Goal: Task Accomplishment & Management: Use online tool/utility

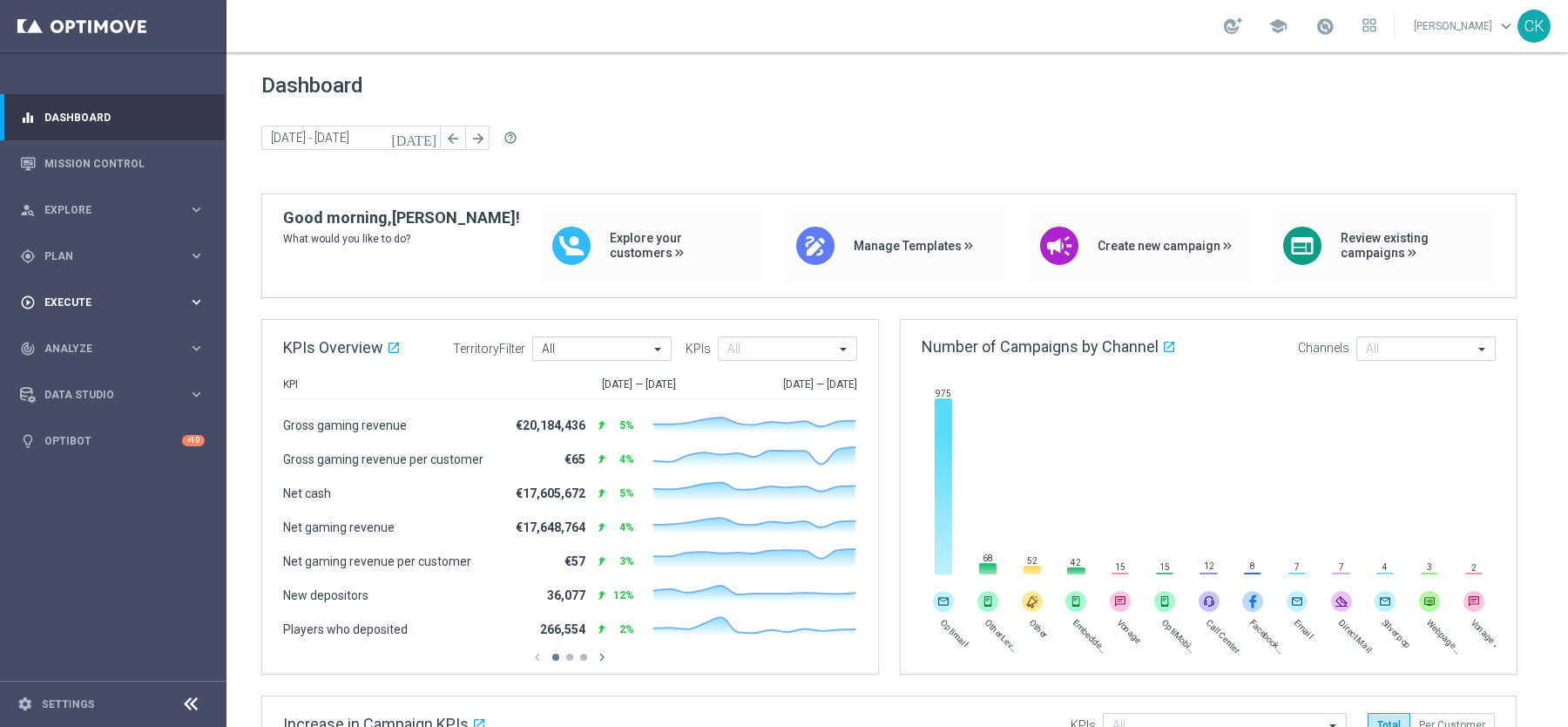
click at [69, 302] on span "Execute" at bounding box center [116, 302] width 143 height 11
click at [70, 251] on span "Plan" at bounding box center [116, 257] width 143 height 11
click at [70, 314] on link "Actions" at bounding box center [113, 318] width 136 height 14
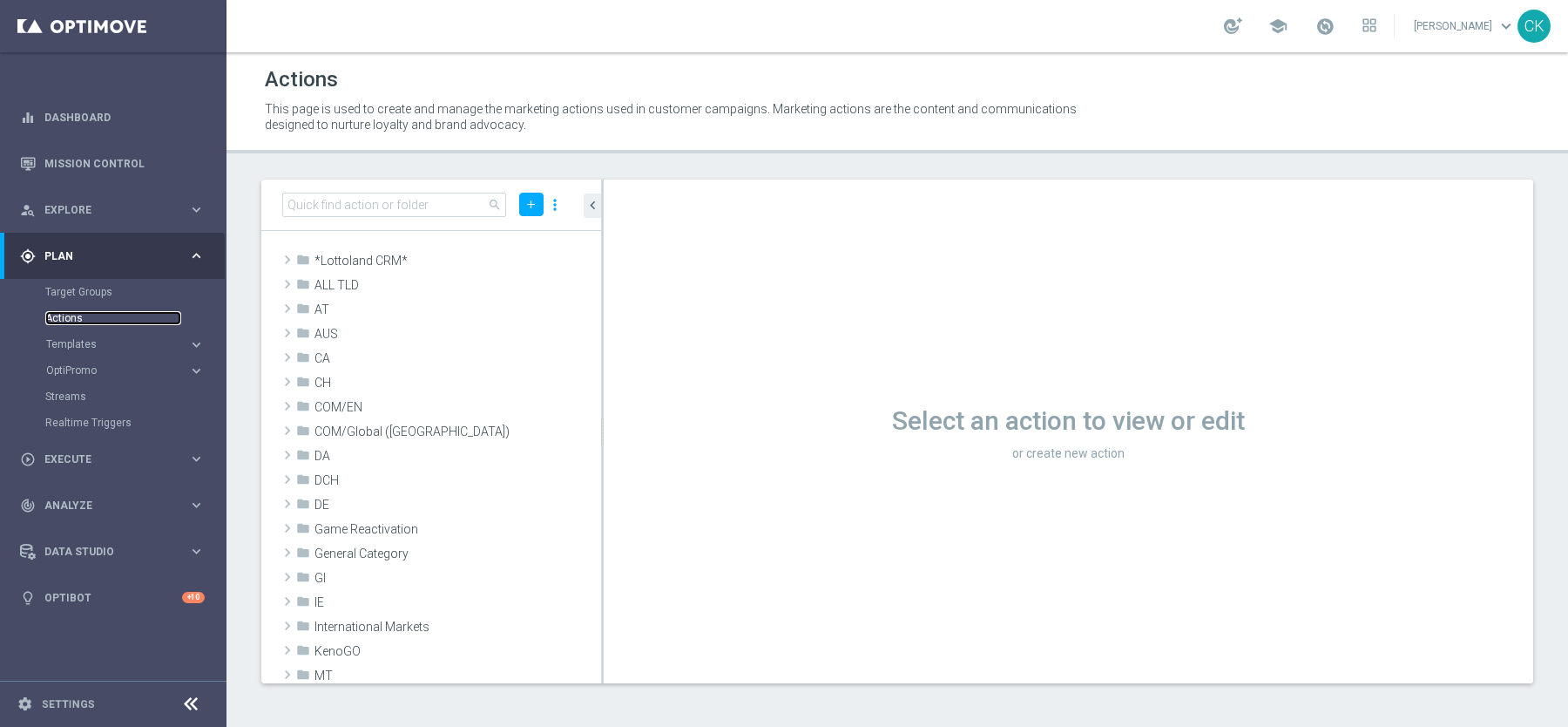
click at [67, 314] on link "Actions" at bounding box center [113, 318] width 136 height 14
click at [383, 200] on input at bounding box center [394, 204] width 224 height 24
paste input "3 EuroJackpot Exklusiv with 20% off"
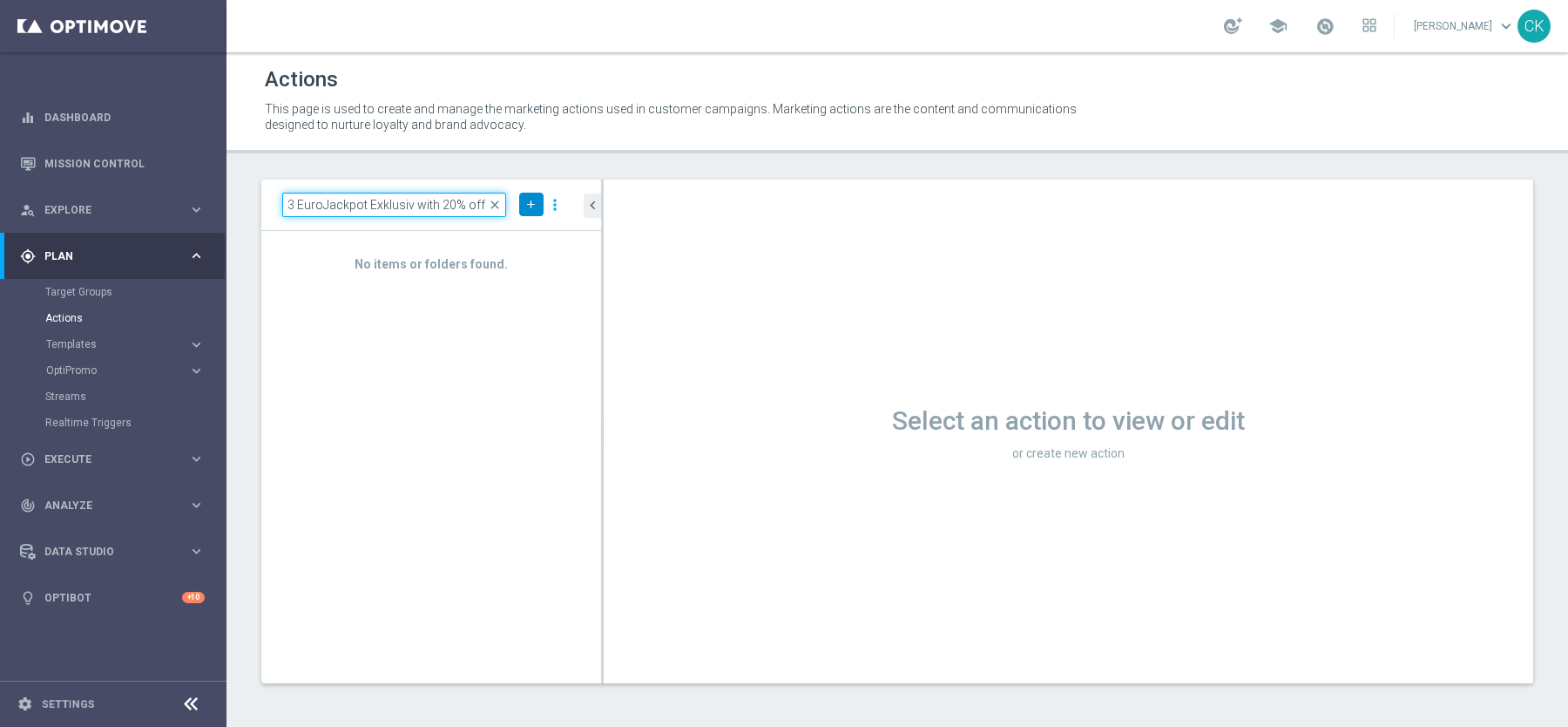
type input "3 EuroJackpot Exklusiv with 20% off"
click at [527, 206] on icon "add" at bounding box center [531, 204] width 13 height 13
click at [507, 236] on span "New Action" at bounding box center [501, 234] width 55 height 12
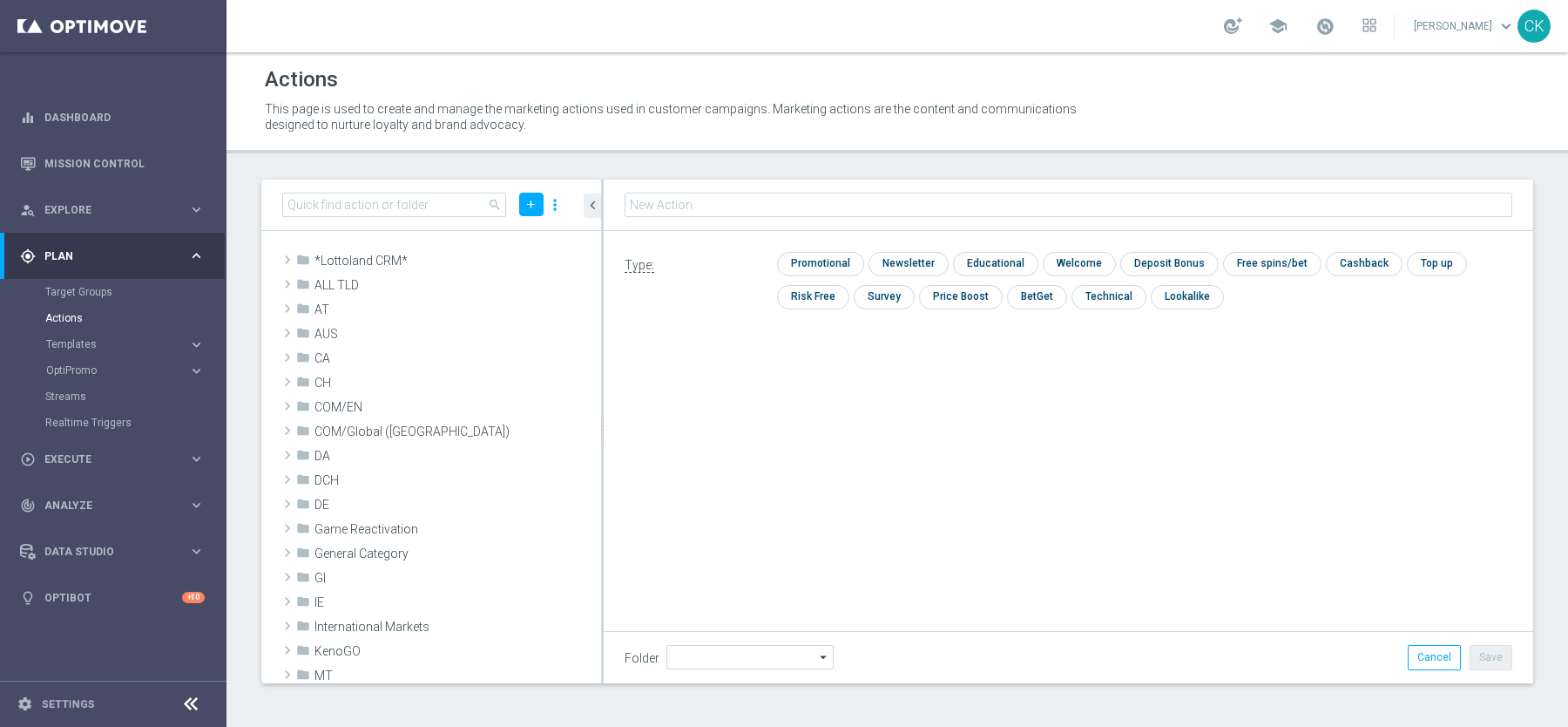
type input "3 EuroJackpot Exklusiv with 20% off"
click at [815, 262] on input "checkbox" at bounding box center [818, 265] width 83 height 23
checkbox input "true"
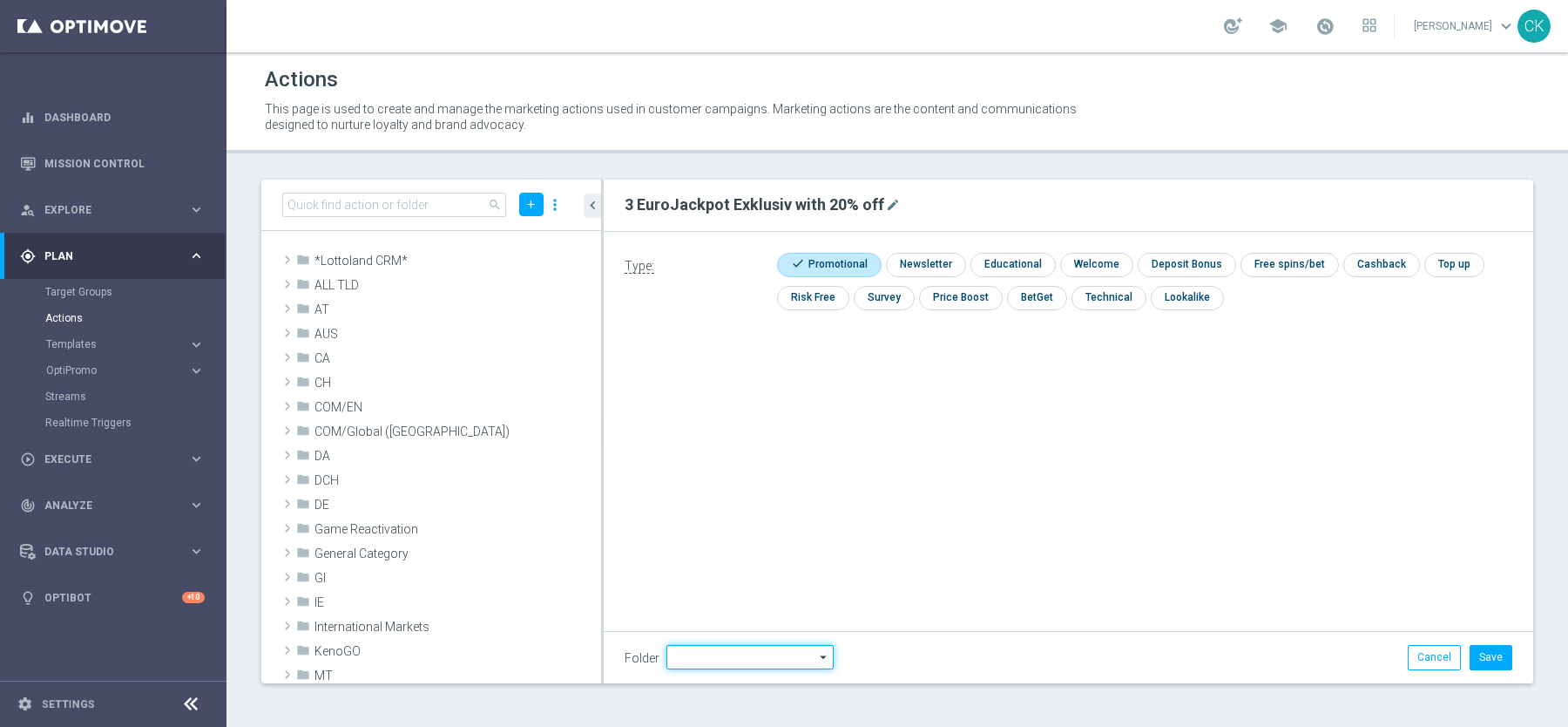
click at [737, 648] on input at bounding box center [750, 657] width 167 height 24
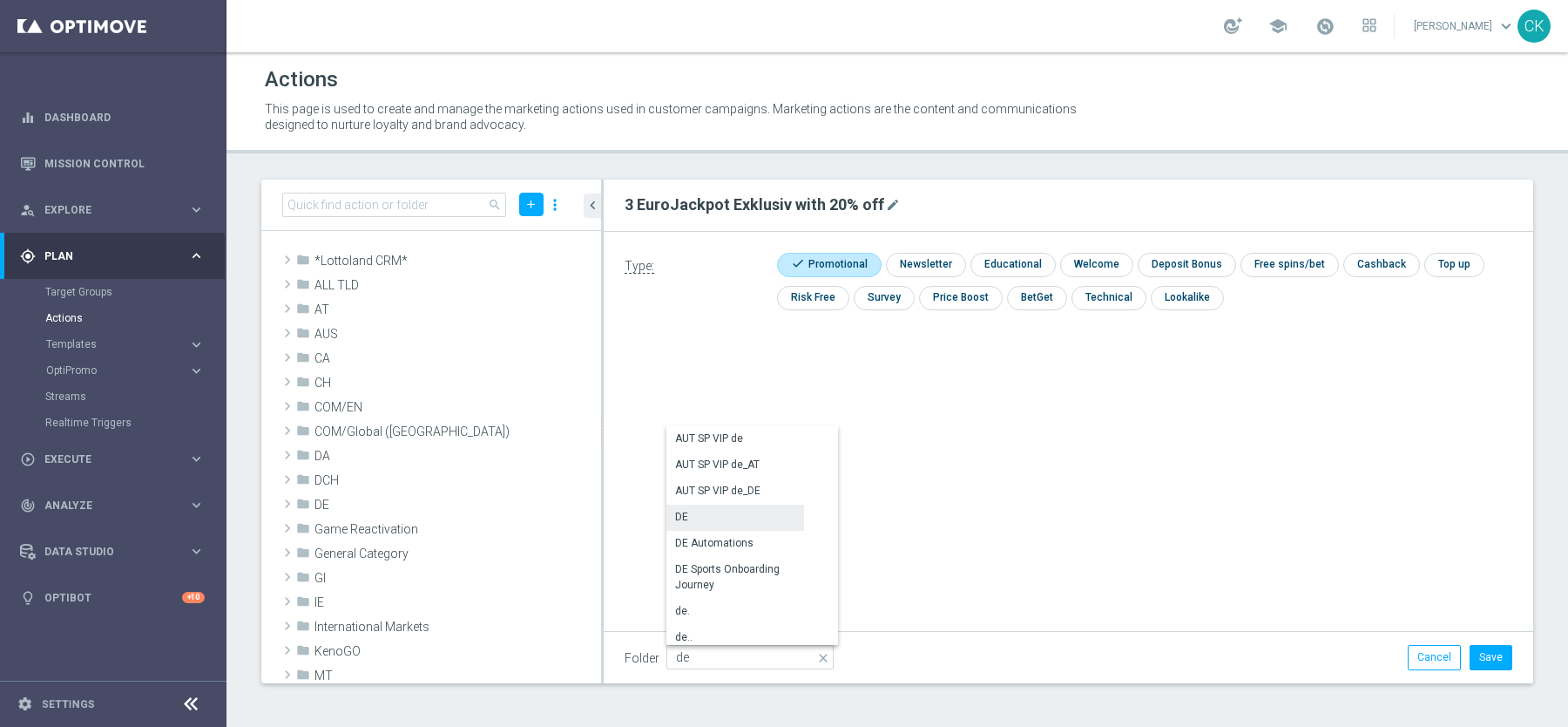
click at [698, 520] on div "DE" at bounding box center [735, 516] width 137 height 24
type input "DE"
click at [698, 520] on div "Type: check Promotional check Newsletter check Educational check Welcome check …" at bounding box center [1068, 428] width 929 height 392
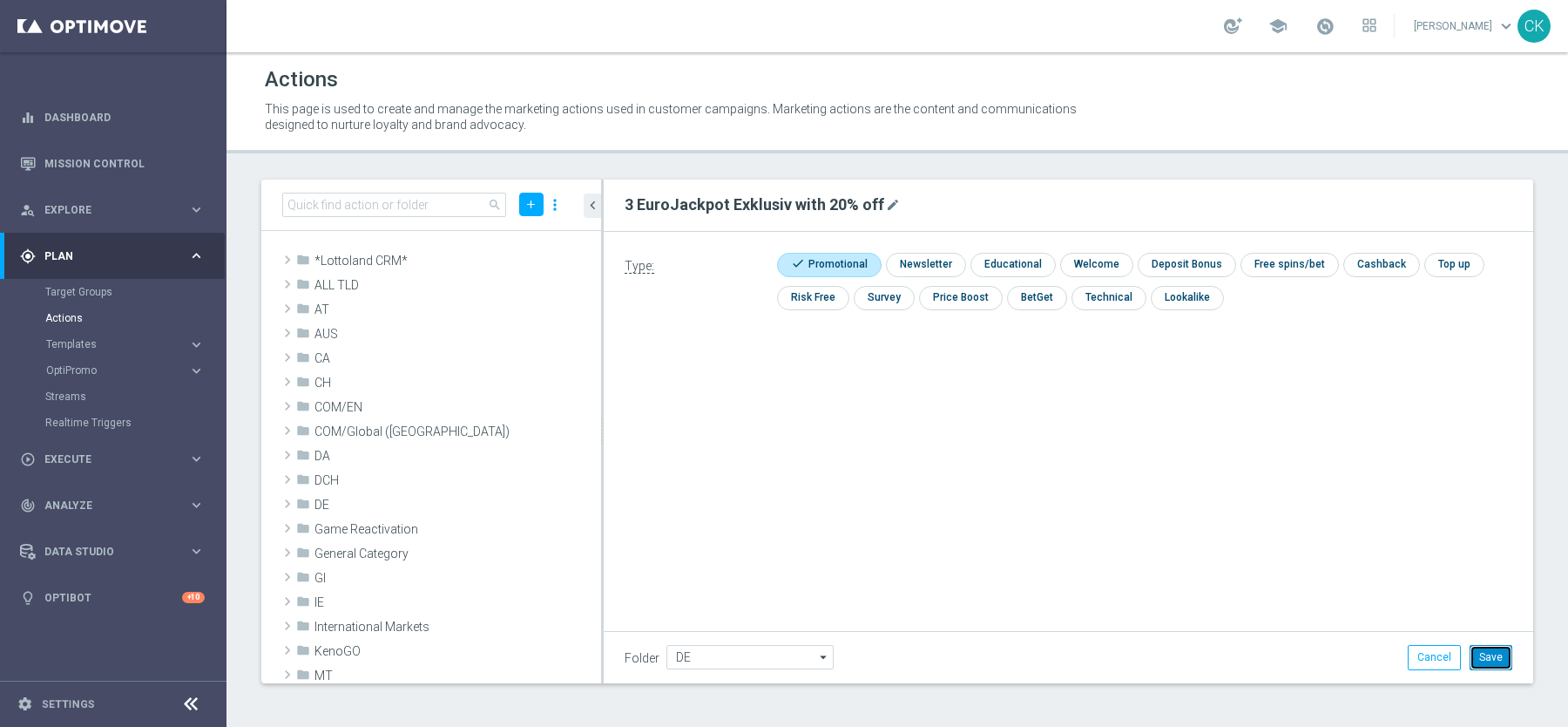
click at [1496, 648] on button "Save" at bounding box center [1491, 657] width 43 height 24
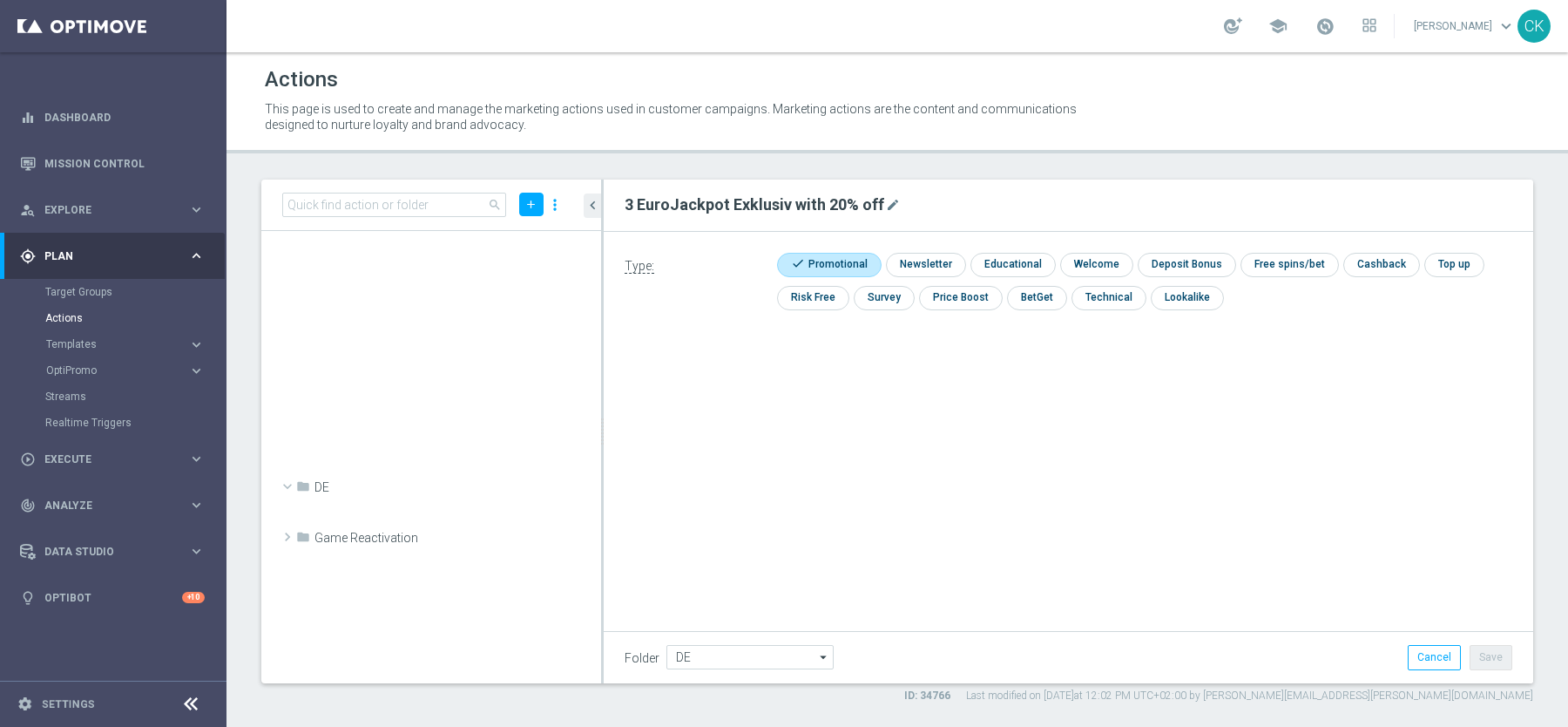
scroll to position [27793, 0]
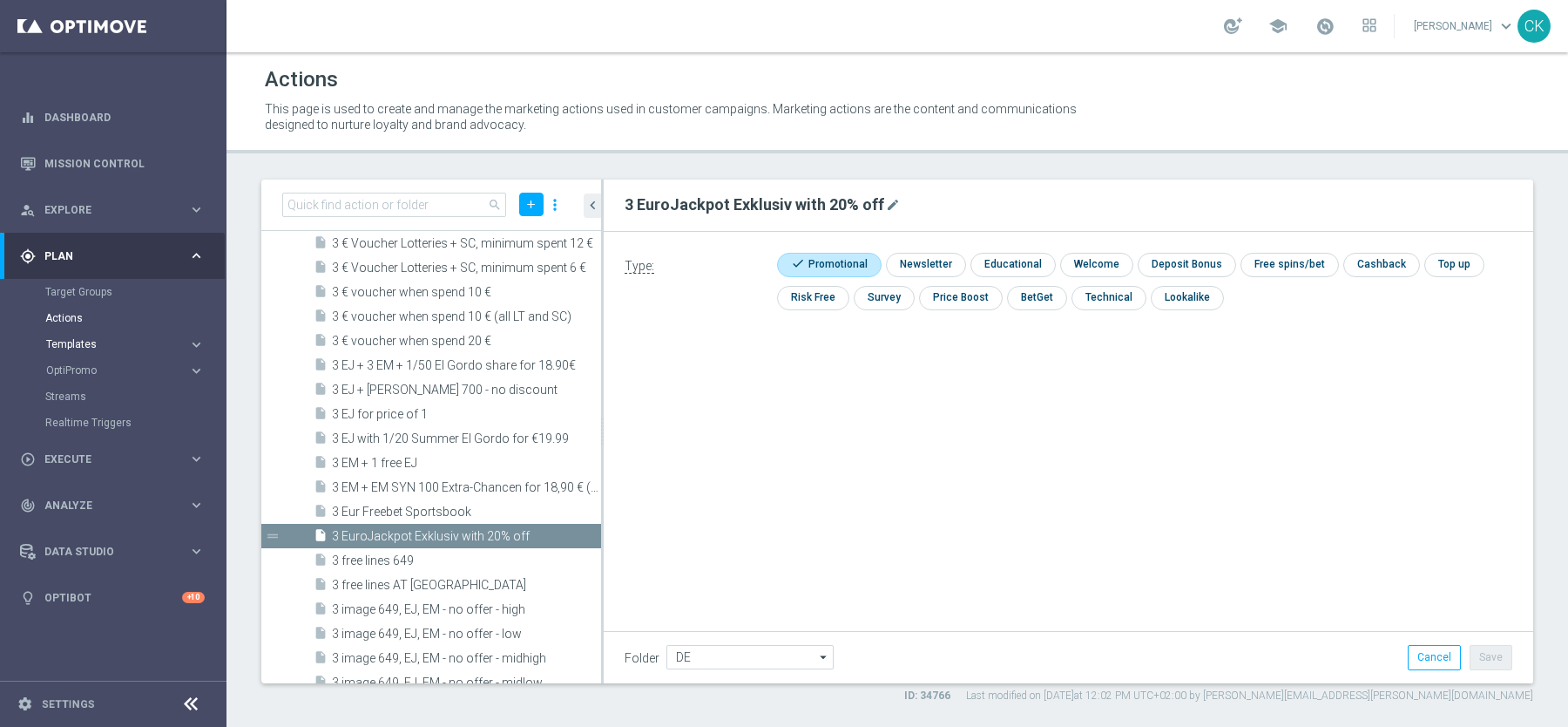
click at [66, 343] on span "Templates" at bounding box center [109, 344] width 125 height 11
click at [81, 445] on link "Embedded Messaging" at bounding box center [118, 449] width 127 height 14
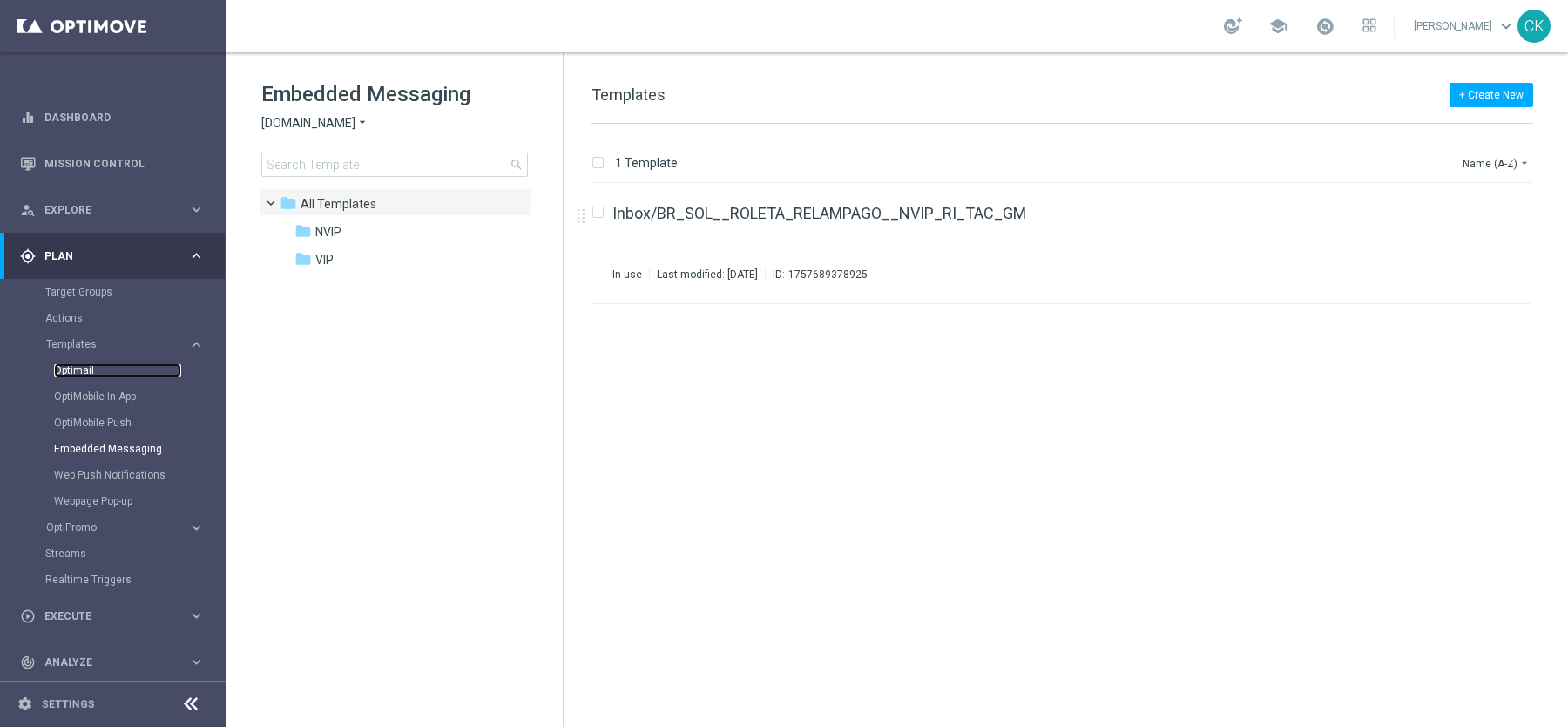
click at [80, 367] on link "Optimail" at bounding box center [118, 371] width 127 height 14
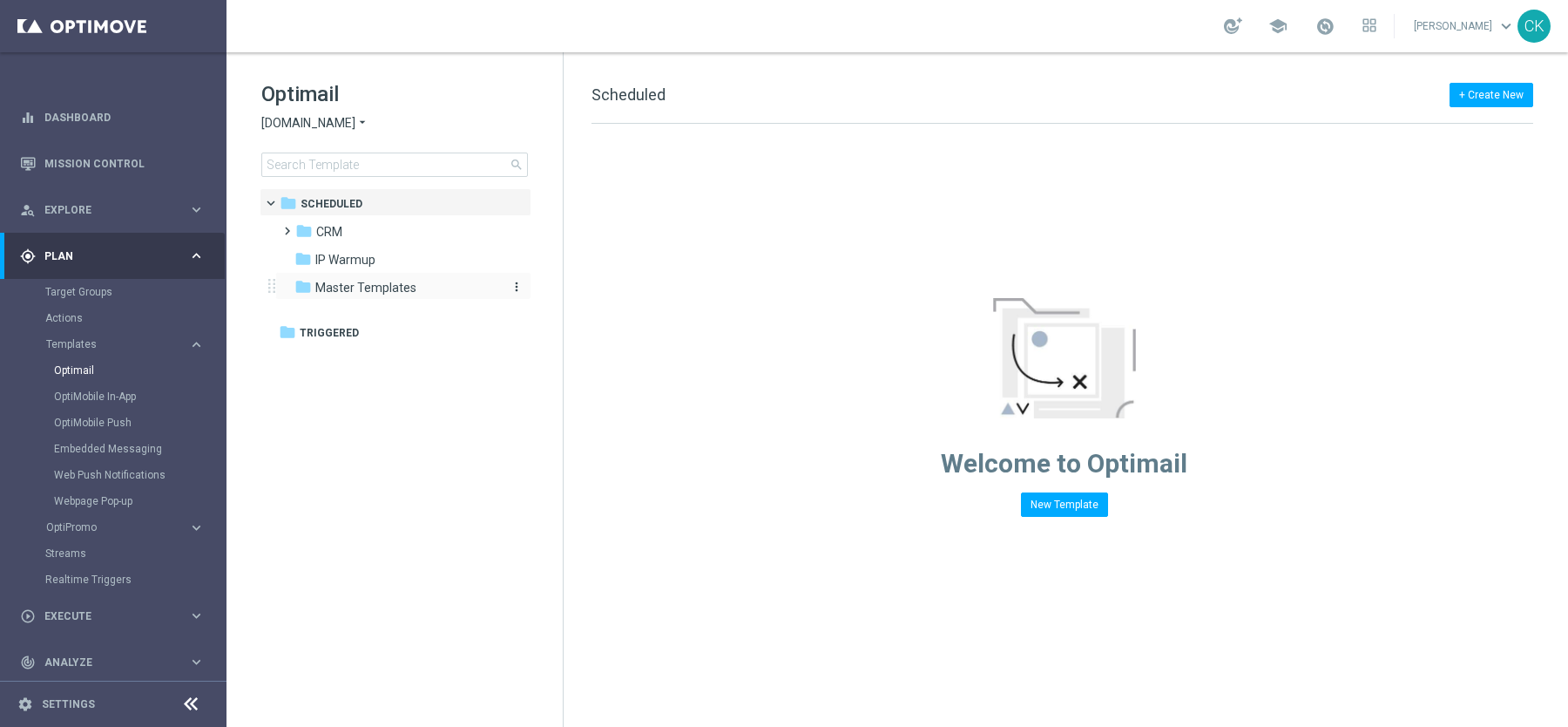
click at [373, 289] on span "Master Templates" at bounding box center [365, 288] width 101 height 16
click at [320, 278] on div "folder Master Templates" at bounding box center [395, 288] width 200 height 20
click at [73, 366] on link "Optimail" at bounding box center [118, 371] width 127 height 14
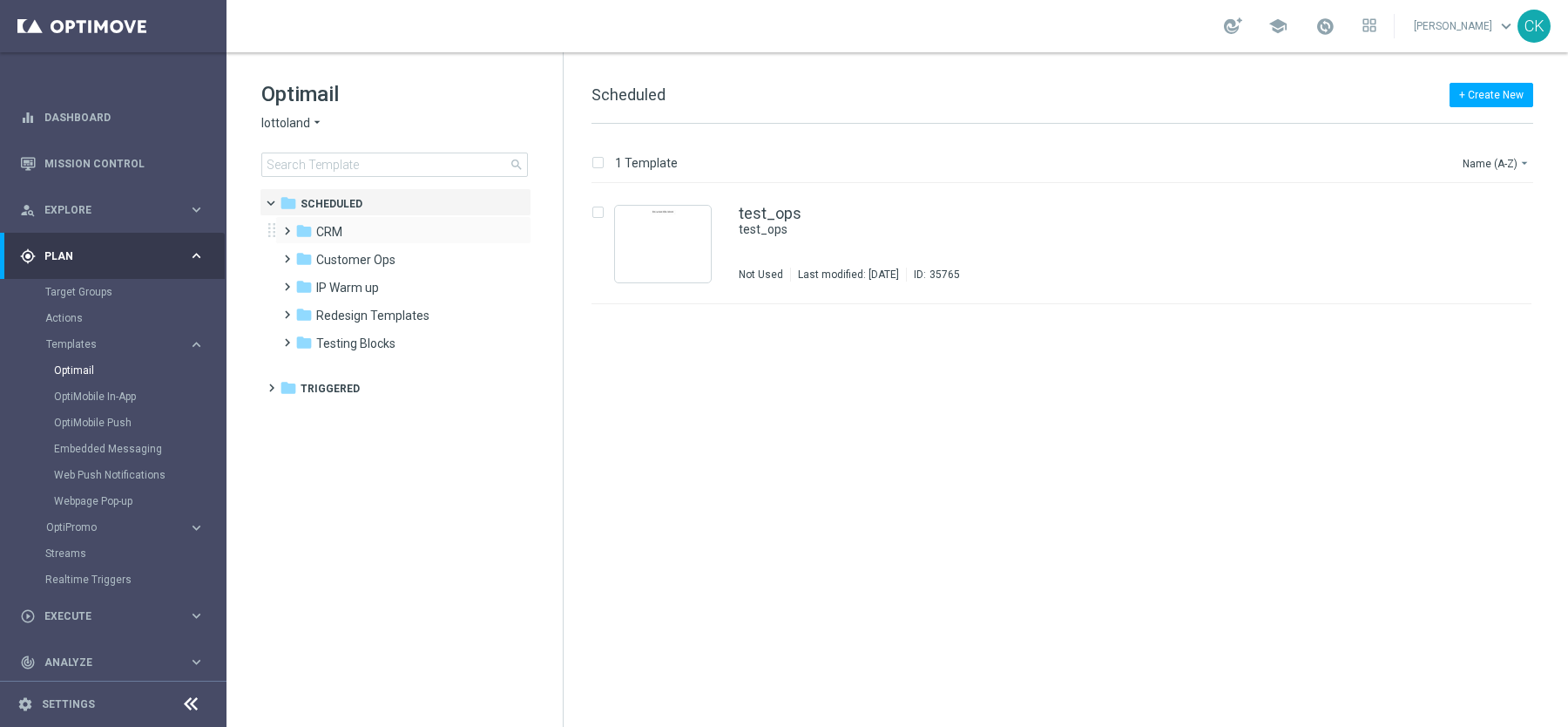
click at [282, 225] on span at bounding box center [283, 223] width 8 height 7
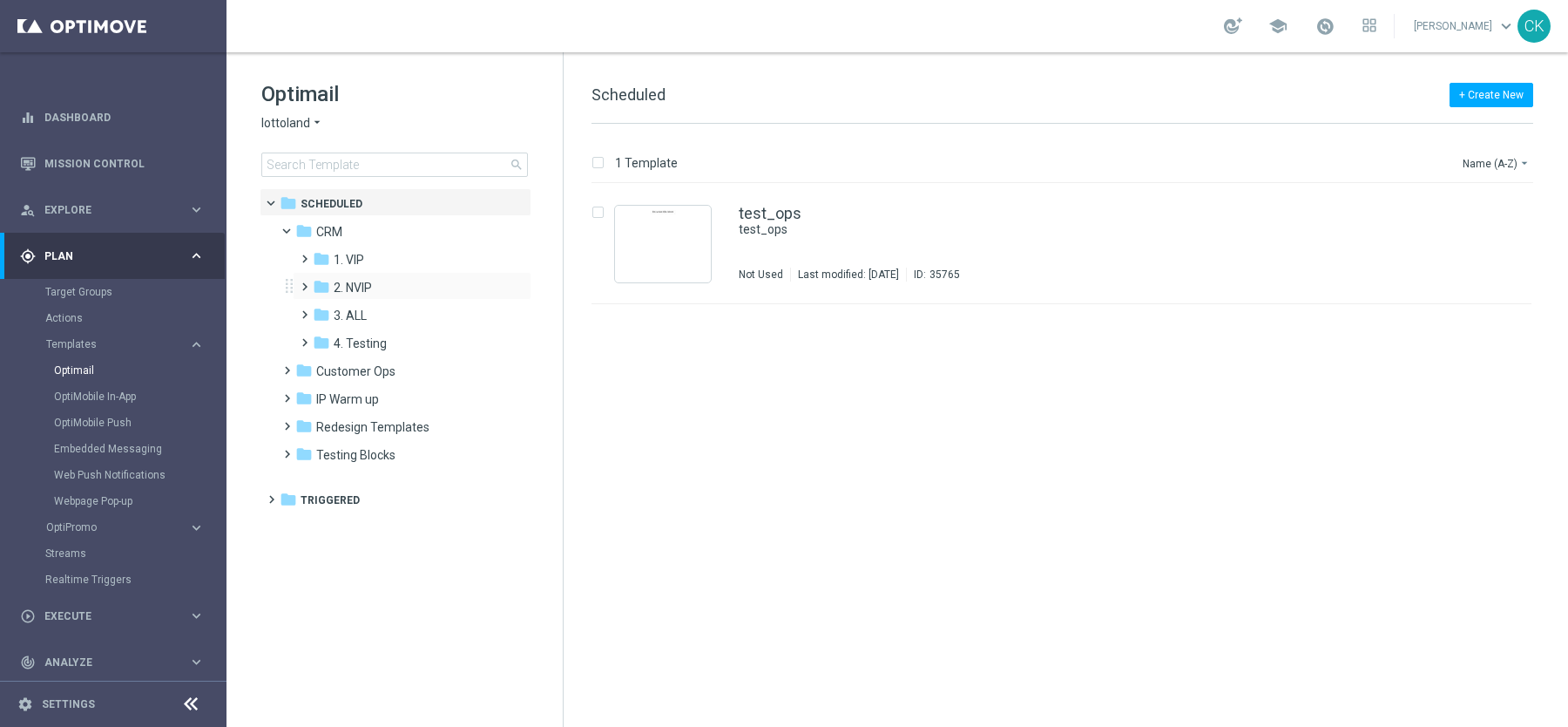
click at [301, 282] on span at bounding box center [300, 279] width 8 height 7
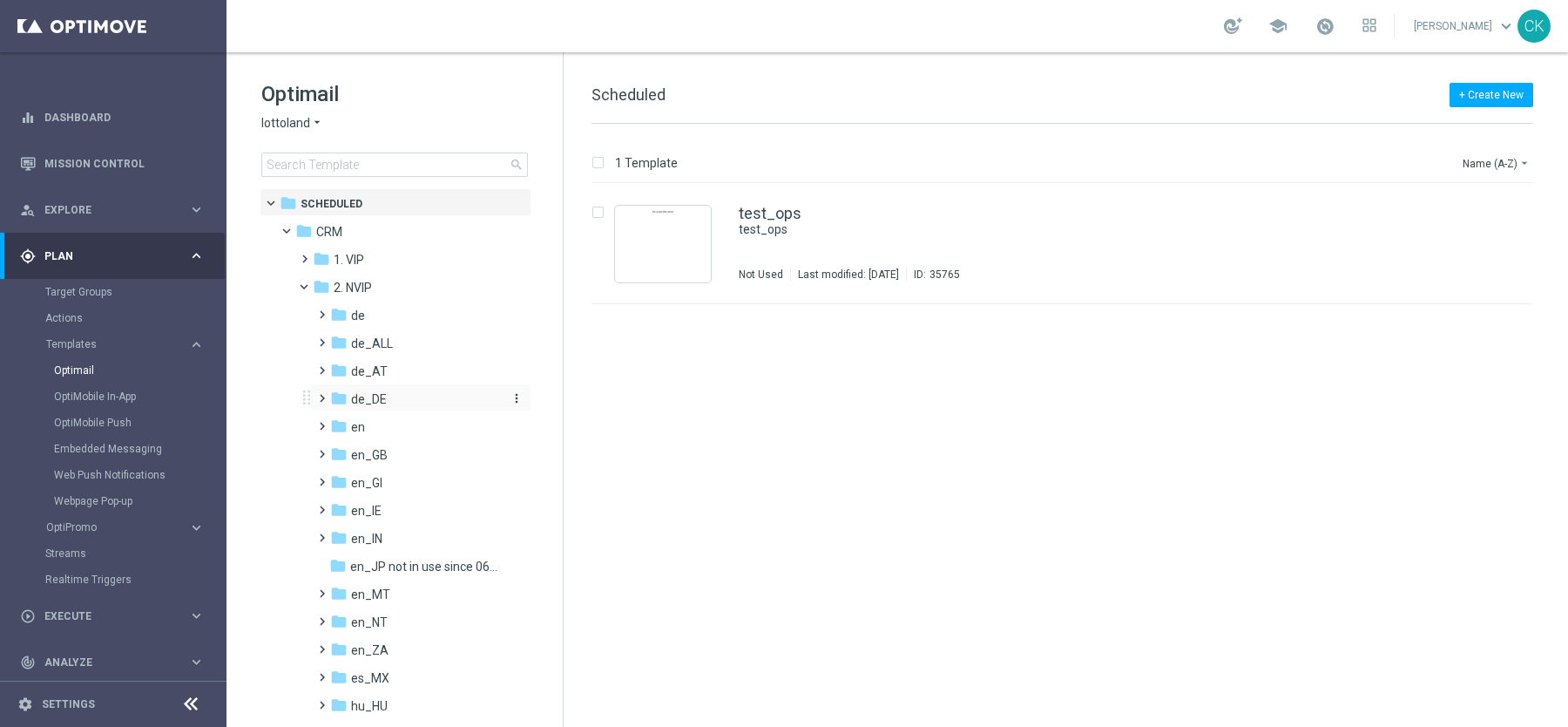
scroll to position [318, 0]
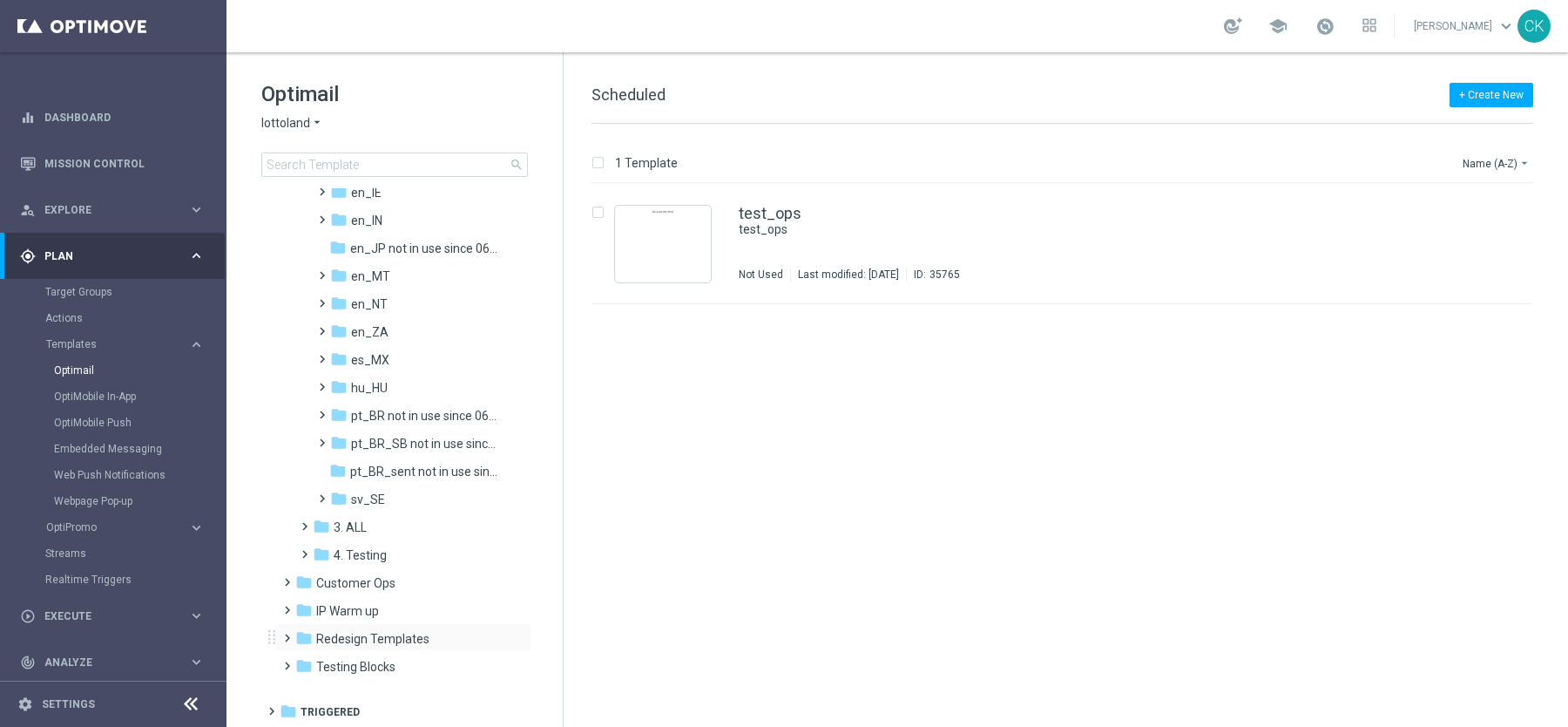
click at [288, 633] on span at bounding box center [283, 630] width 8 height 7
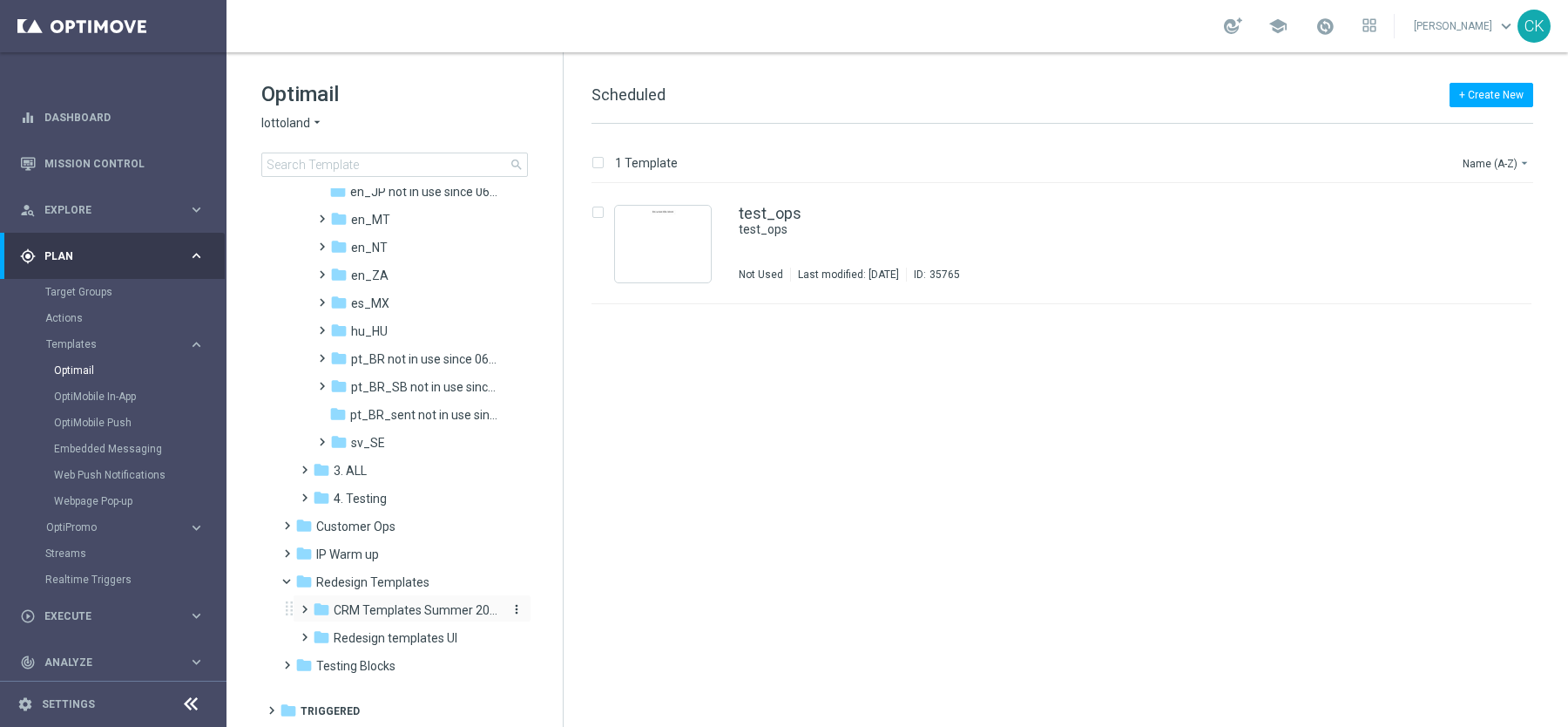
click at [412, 609] on span "CRM Templates Summer 2025" at bounding box center [416, 610] width 165 height 16
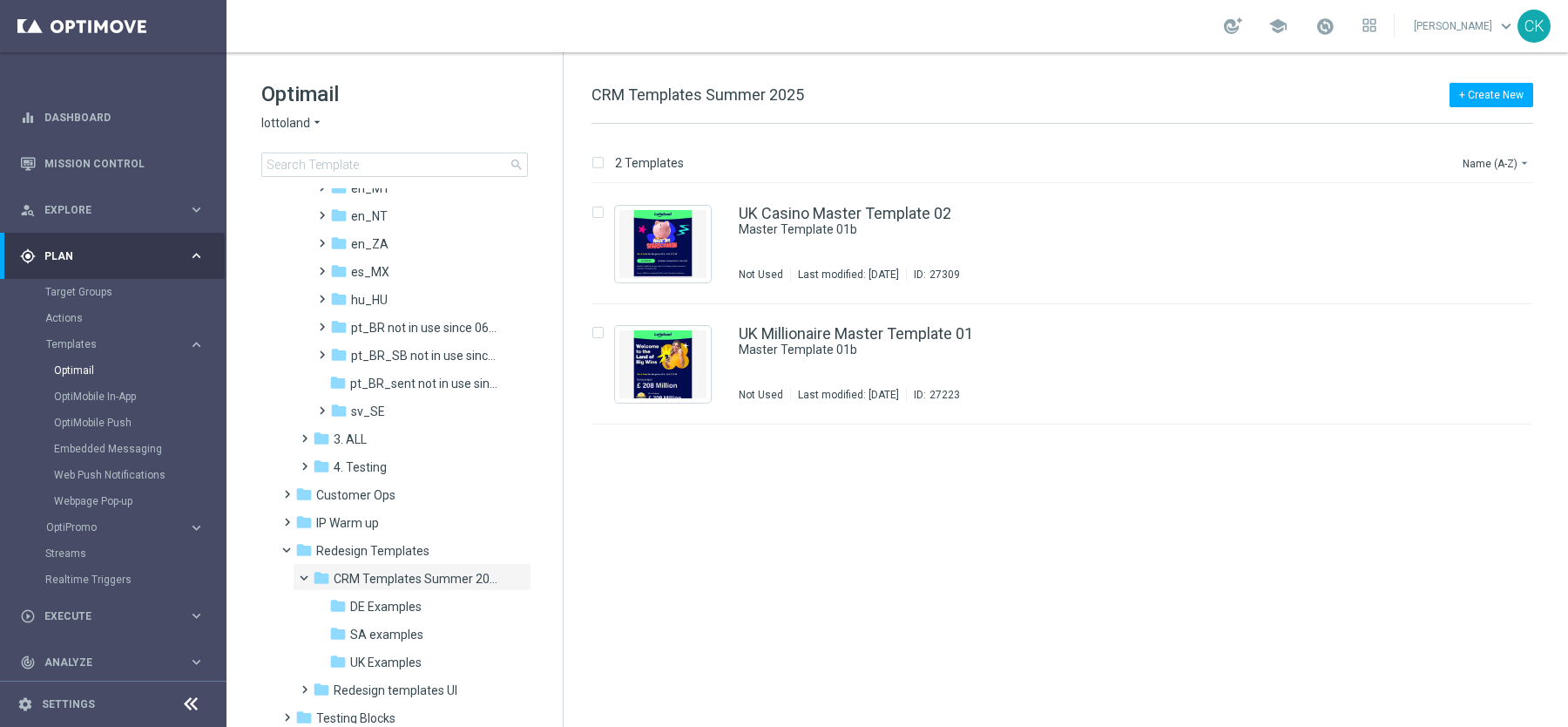
scroll to position [442, 0]
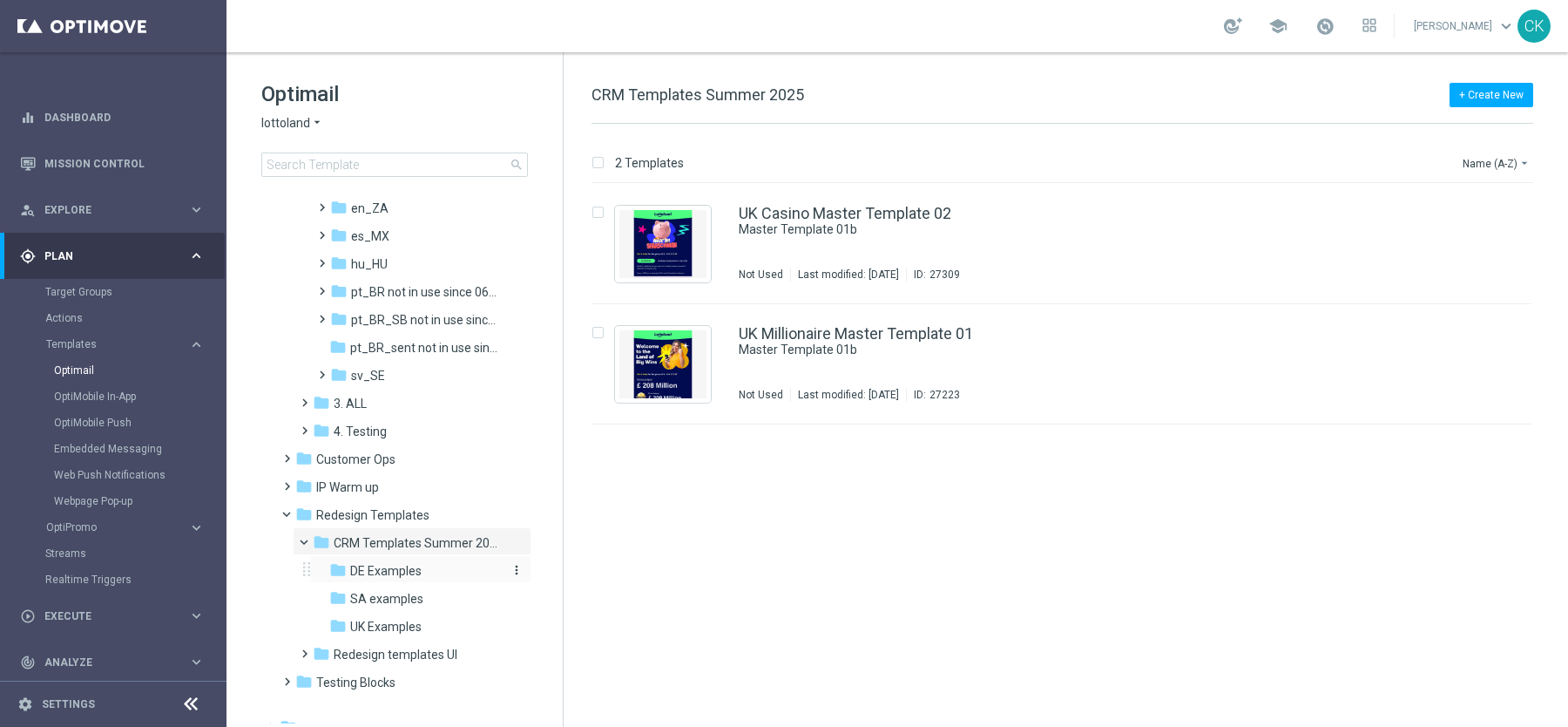
click at [392, 563] on span "DE Examples" at bounding box center [386, 571] width 71 height 16
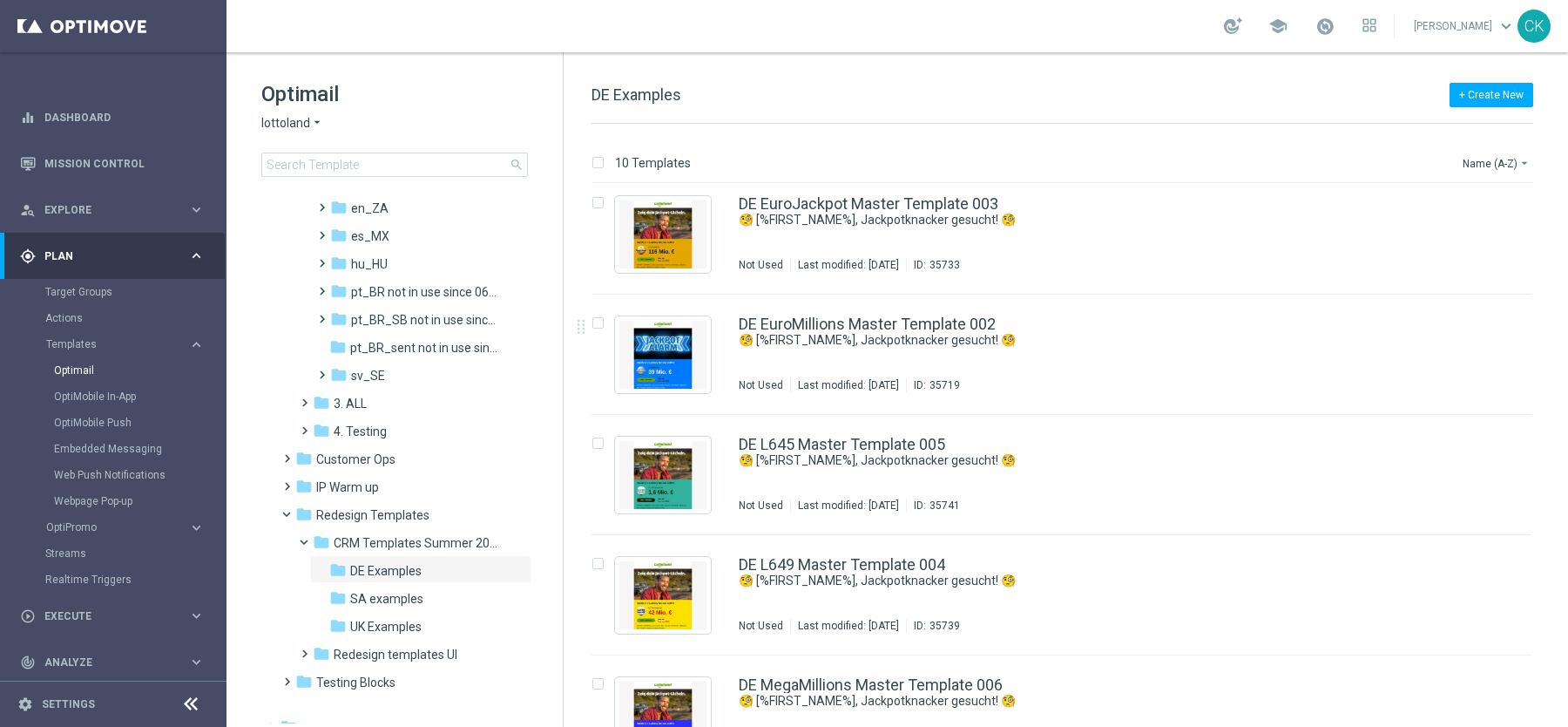
scroll to position [324, 0]
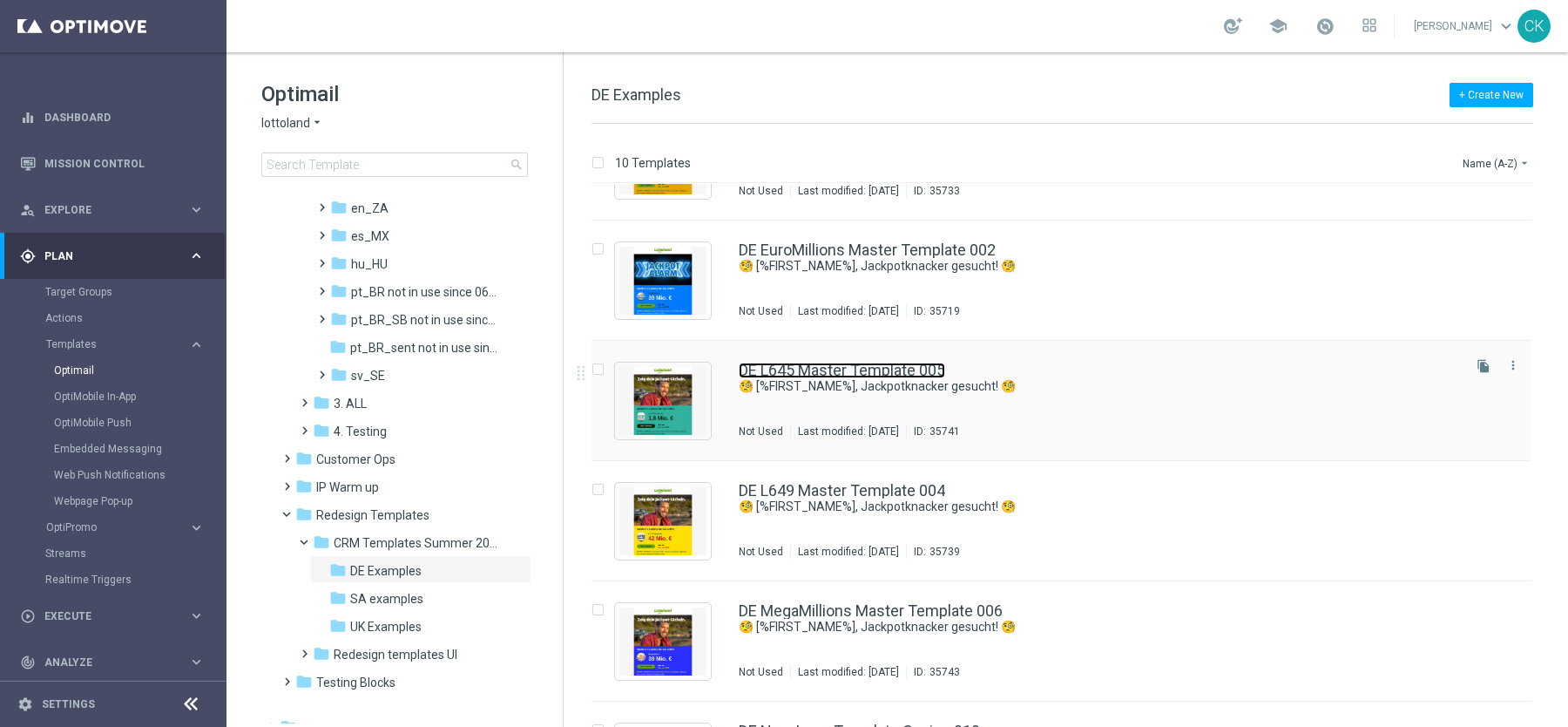
click at [853, 364] on link "DE L645 Master Template 005" at bounding box center [842, 371] width 207 height 16
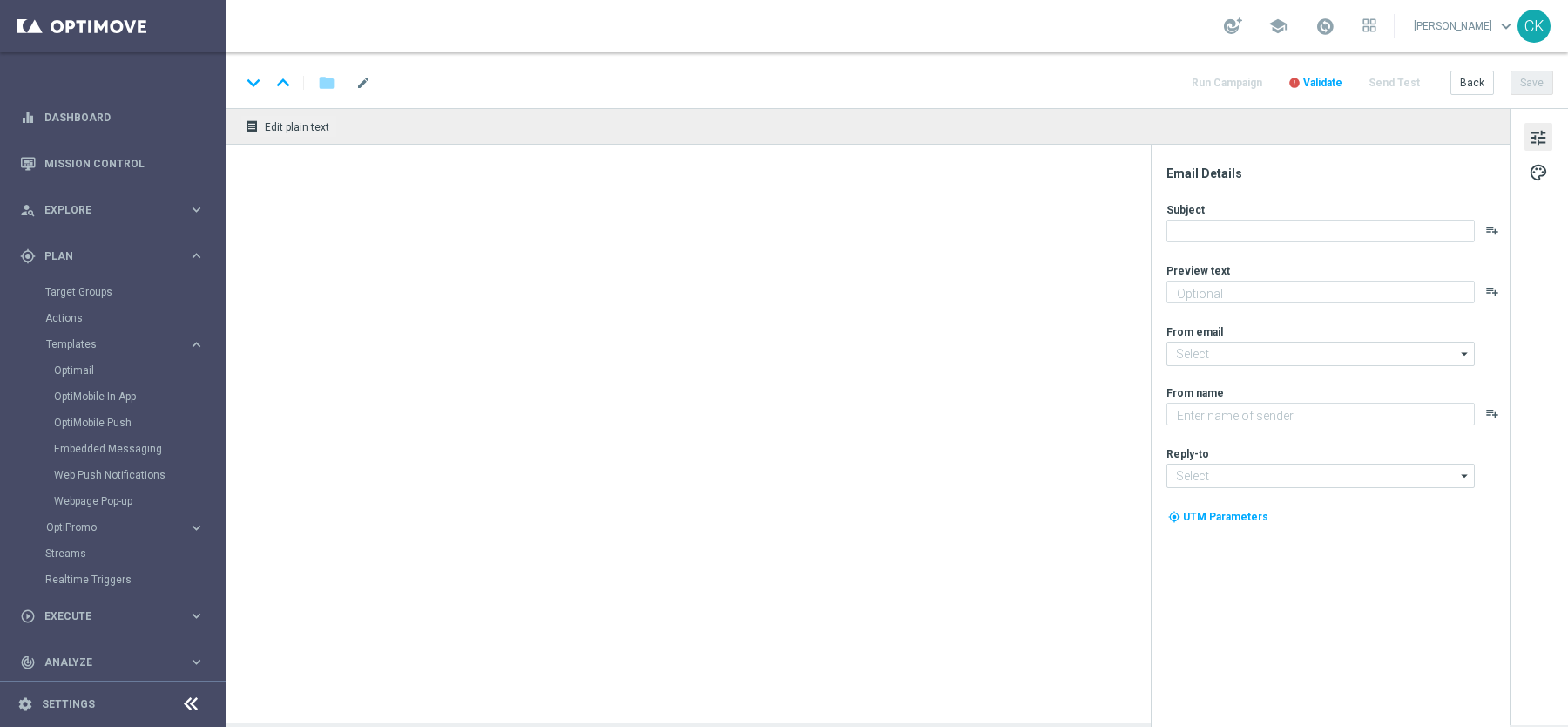
type textarea "Heute 30 % Rabatt auf dein Los"
type textarea "Lottoland"
type input "mail@crm.lottoland.com"
type input "service@lottoland.com"
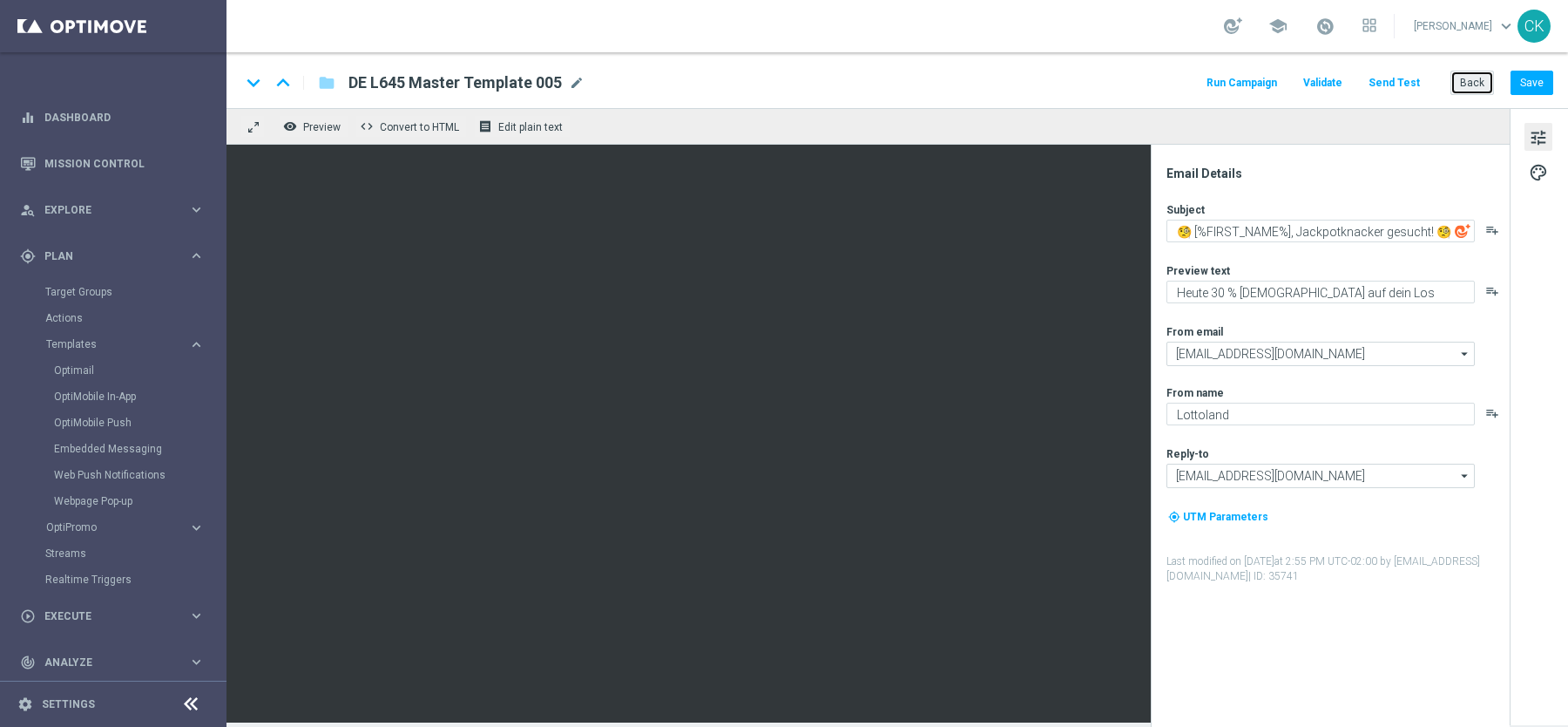
click at [1474, 85] on button "Back" at bounding box center [1472, 82] width 44 height 24
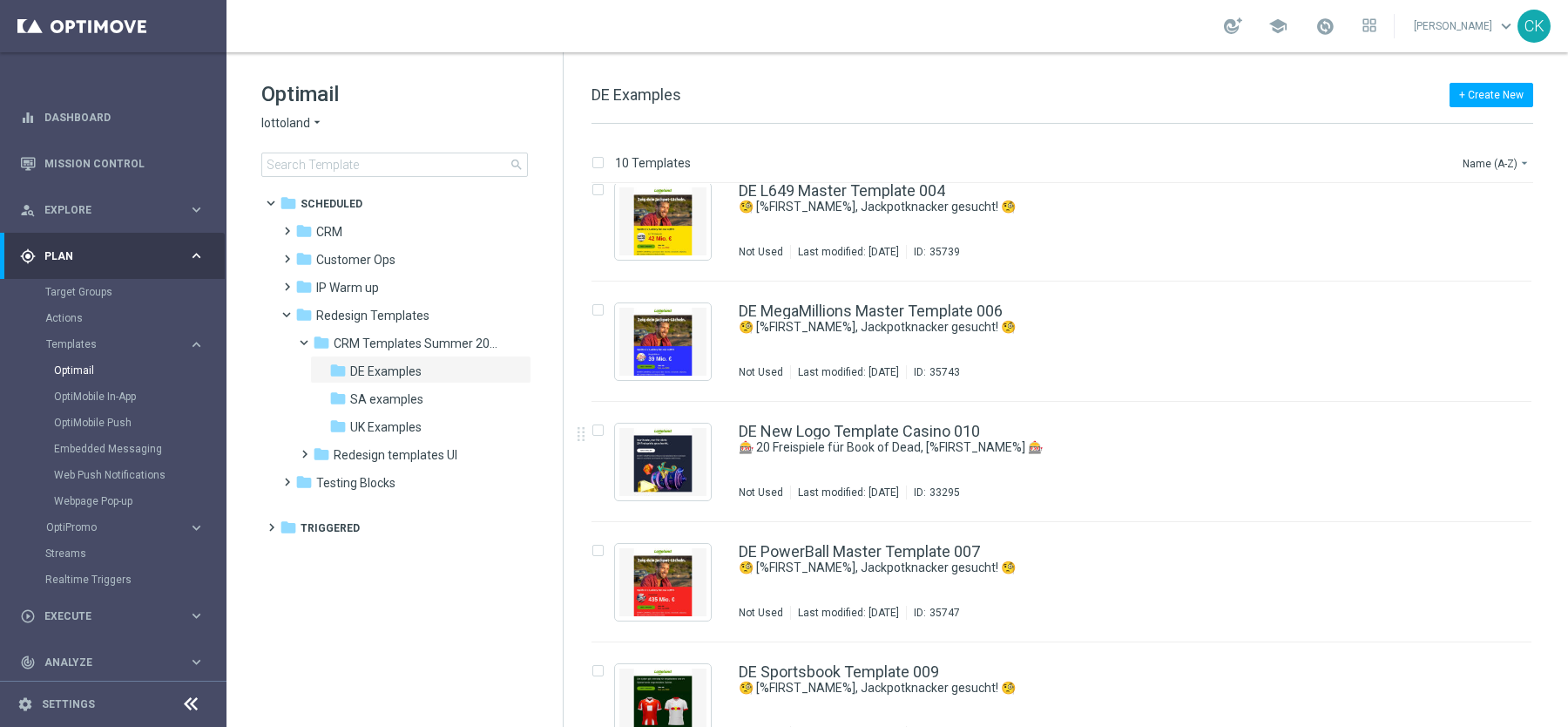
scroll to position [658, 0]
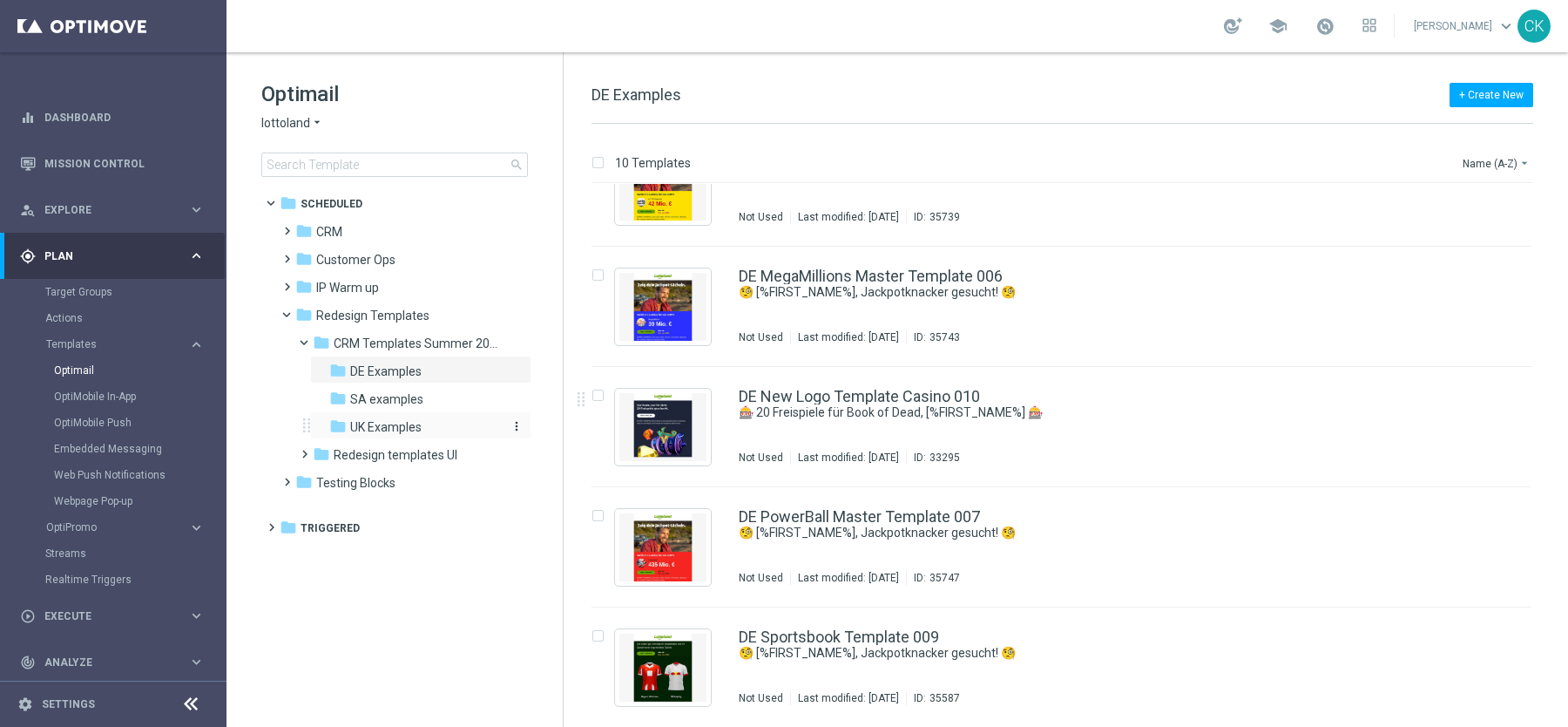
click at [382, 422] on span "UK Examples" at bounding box center [386, 427] width 71 height 16
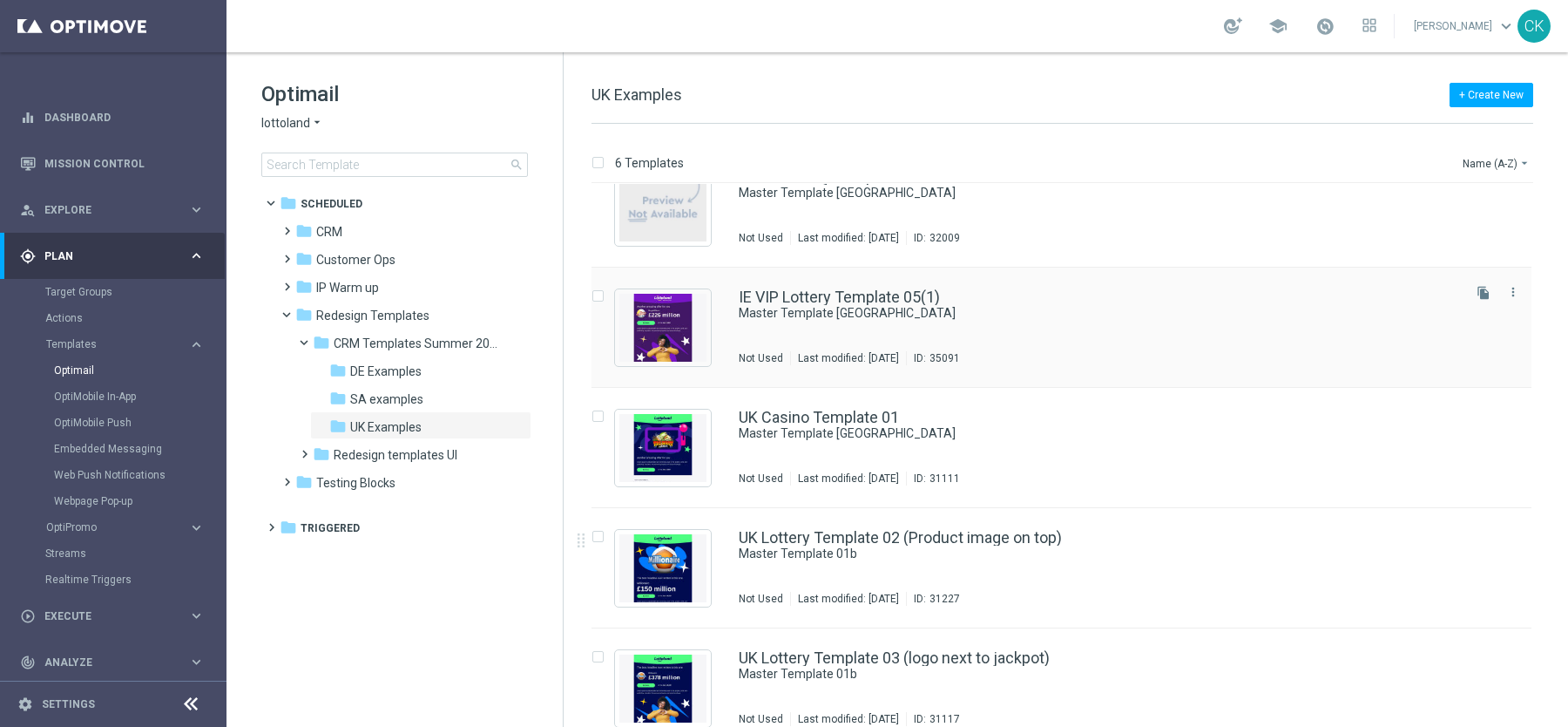
scroll to position [178, 0]
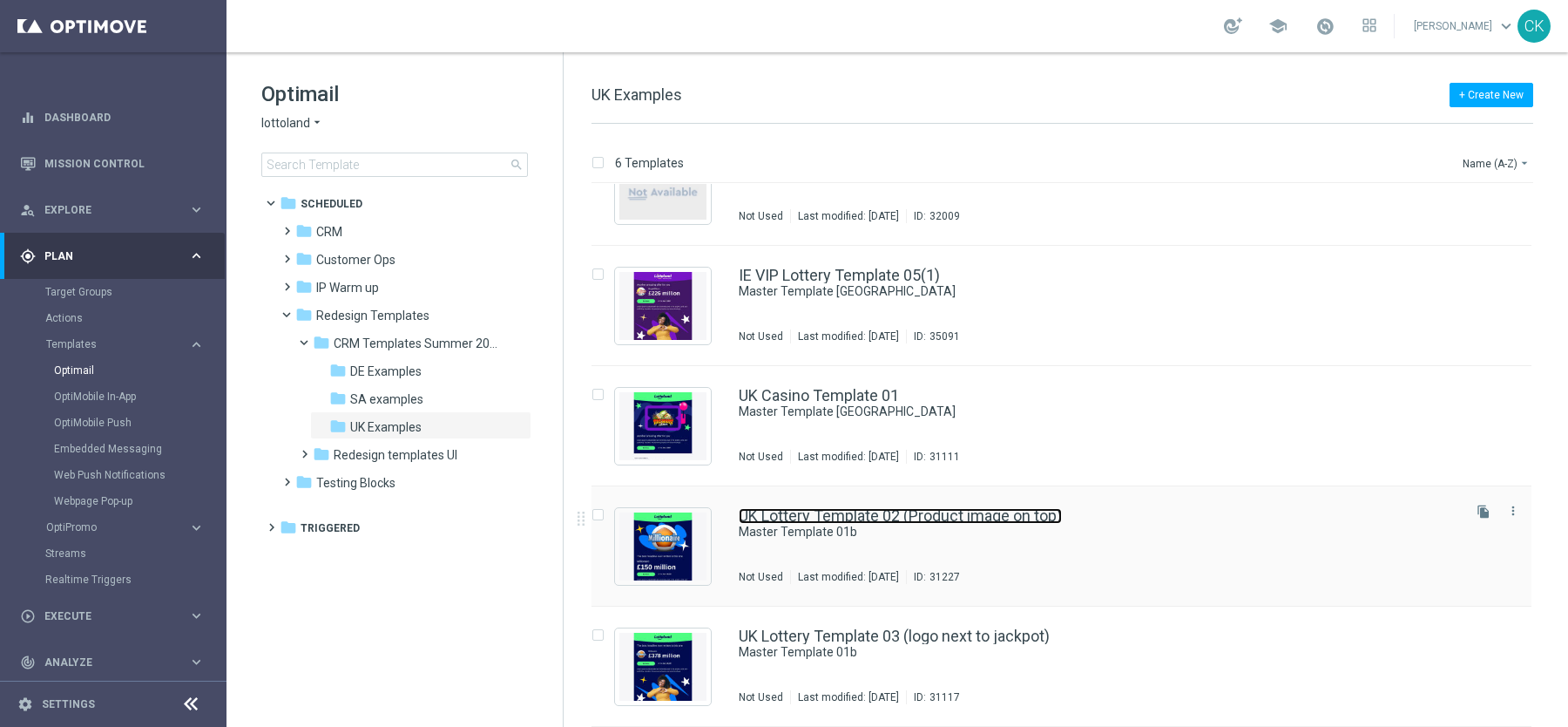
click at [812, 511] on link "UK Lottery Template 02 (Product image on top)" at bounding box center [900, 516] width 323 height 16
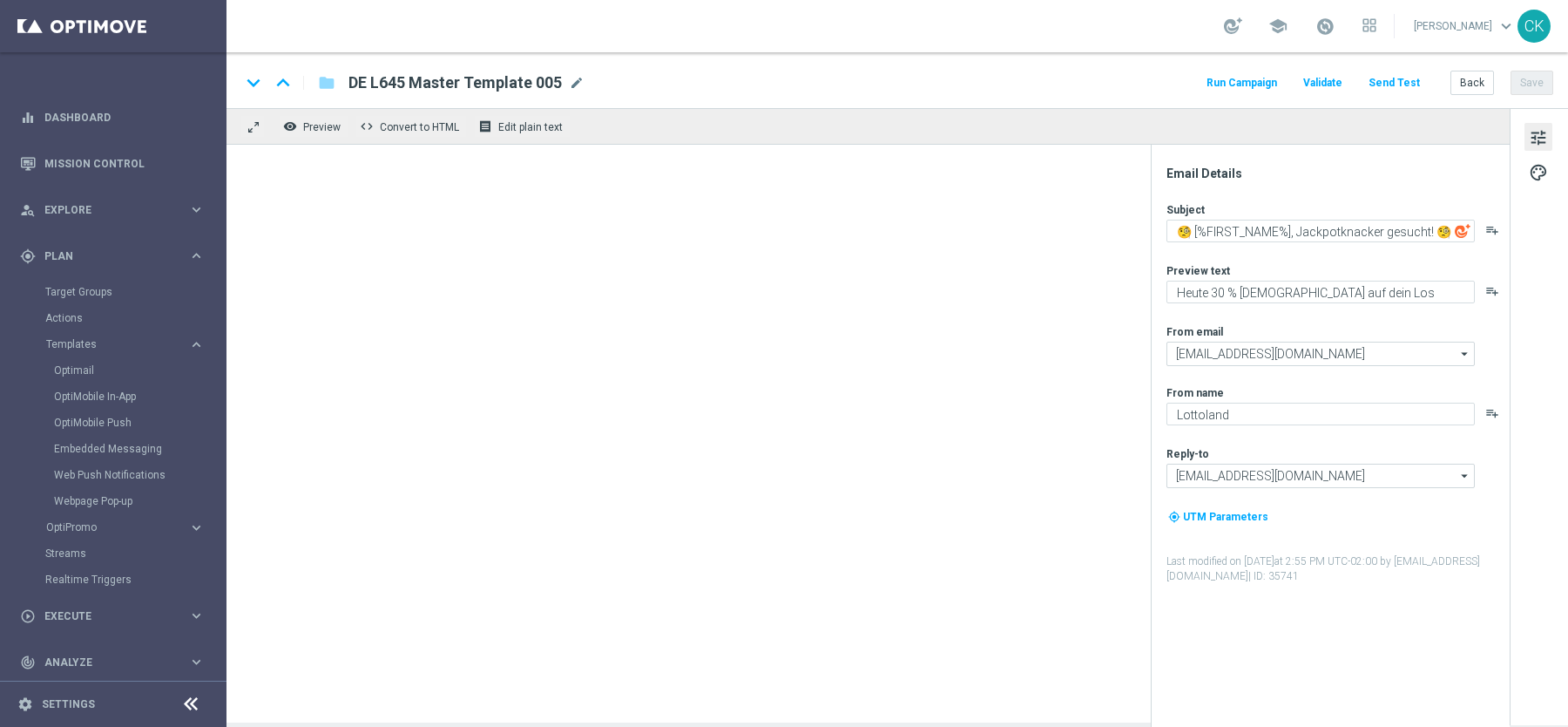
type textarea "Master Template 01b"
type textarea "preview text"
type input "support@lottoland.co.uk"
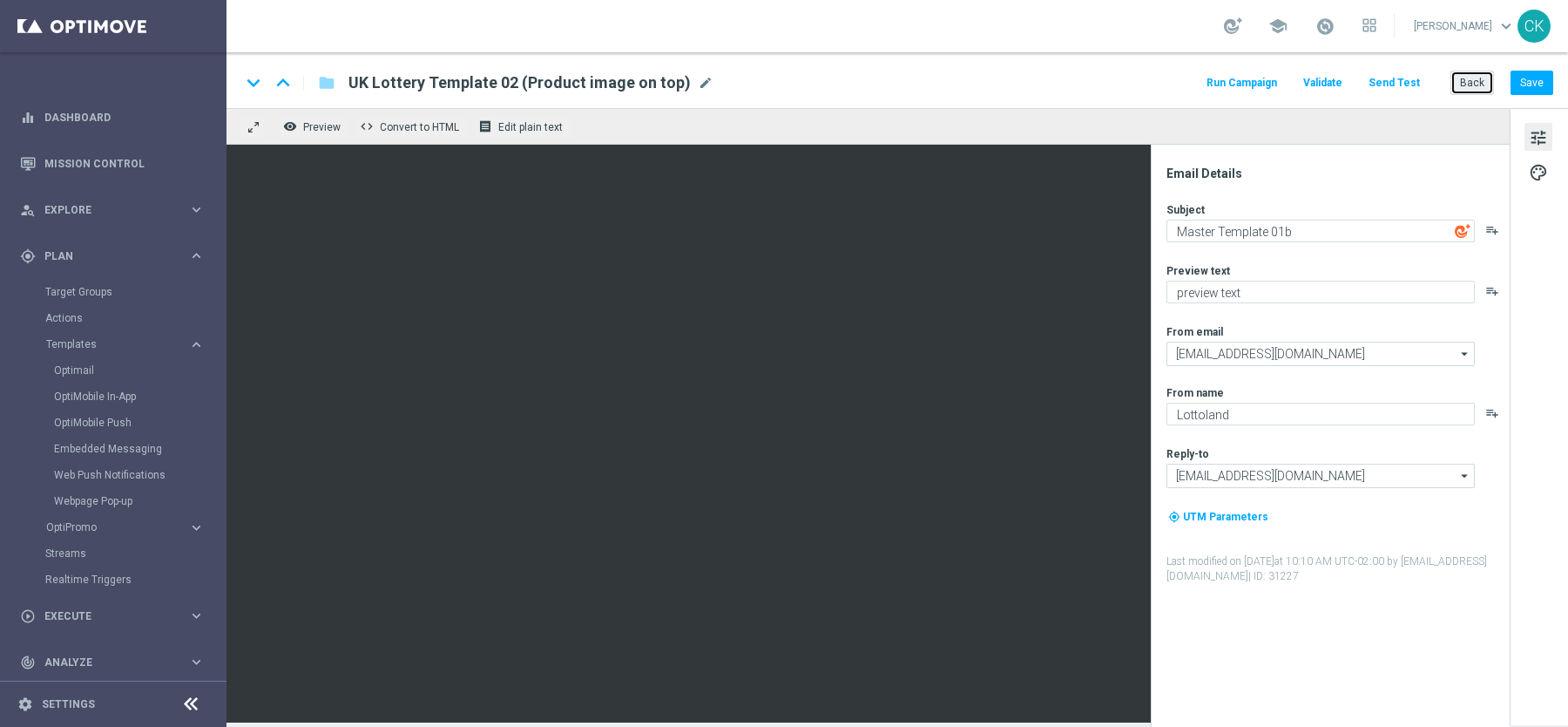
click at [1475, 74] on button "Back" at bounding box center [1472, 82] width 44 height 24
